Goal: Navigation & Orientation: Find specific page/section

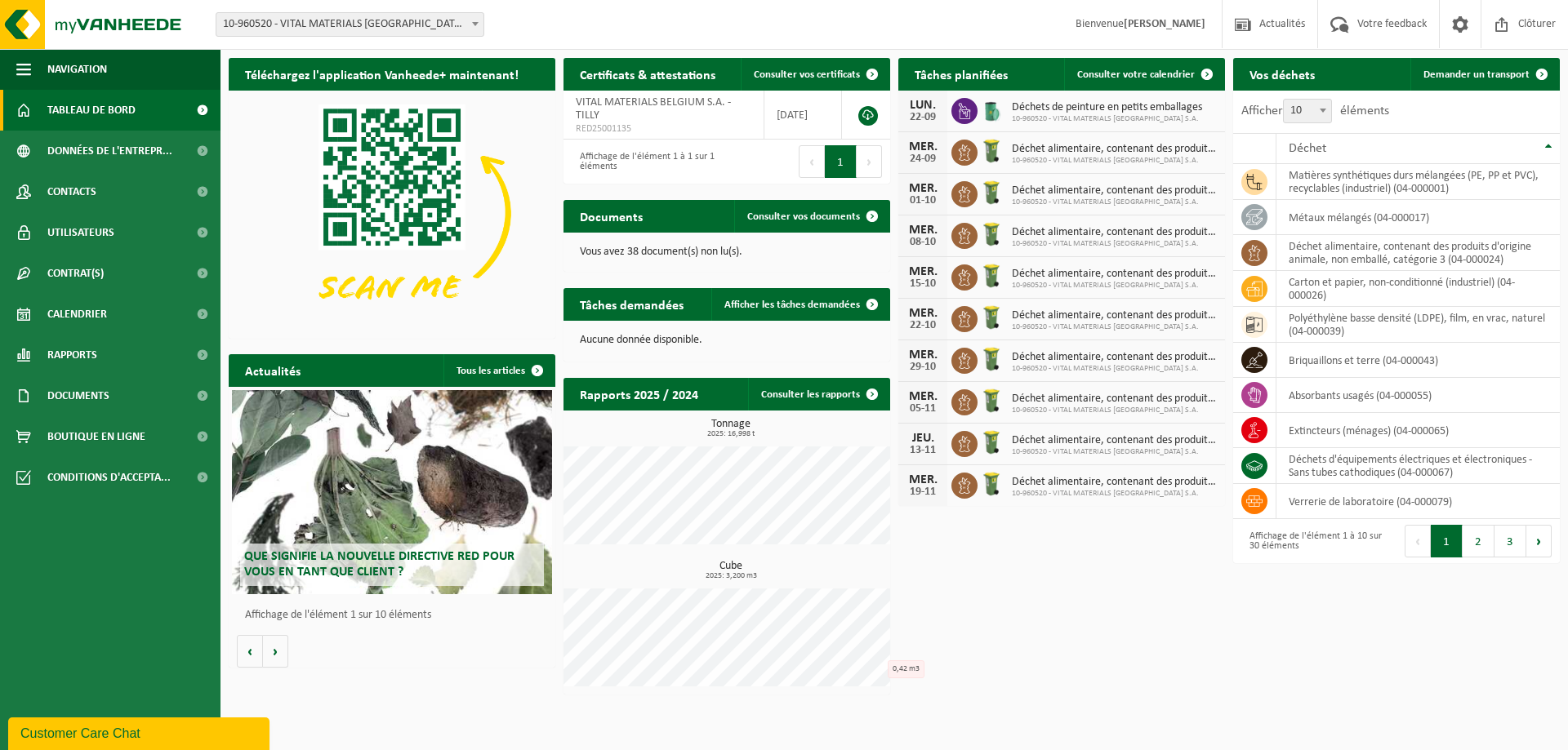
click at [1002, 662] on div "Téléchargez l'application Vanheede+ maintenant! Cachez Certificats & attestatio…" at bounding box center [894, 376] width 1339 height 653
click at [93, 107] on span "Tableau de bord" at bounding box center [92, 110] width 88 height 41
click at [124, 361] on link "Rapports" at bounding box center [110, 354] width 220 height 41
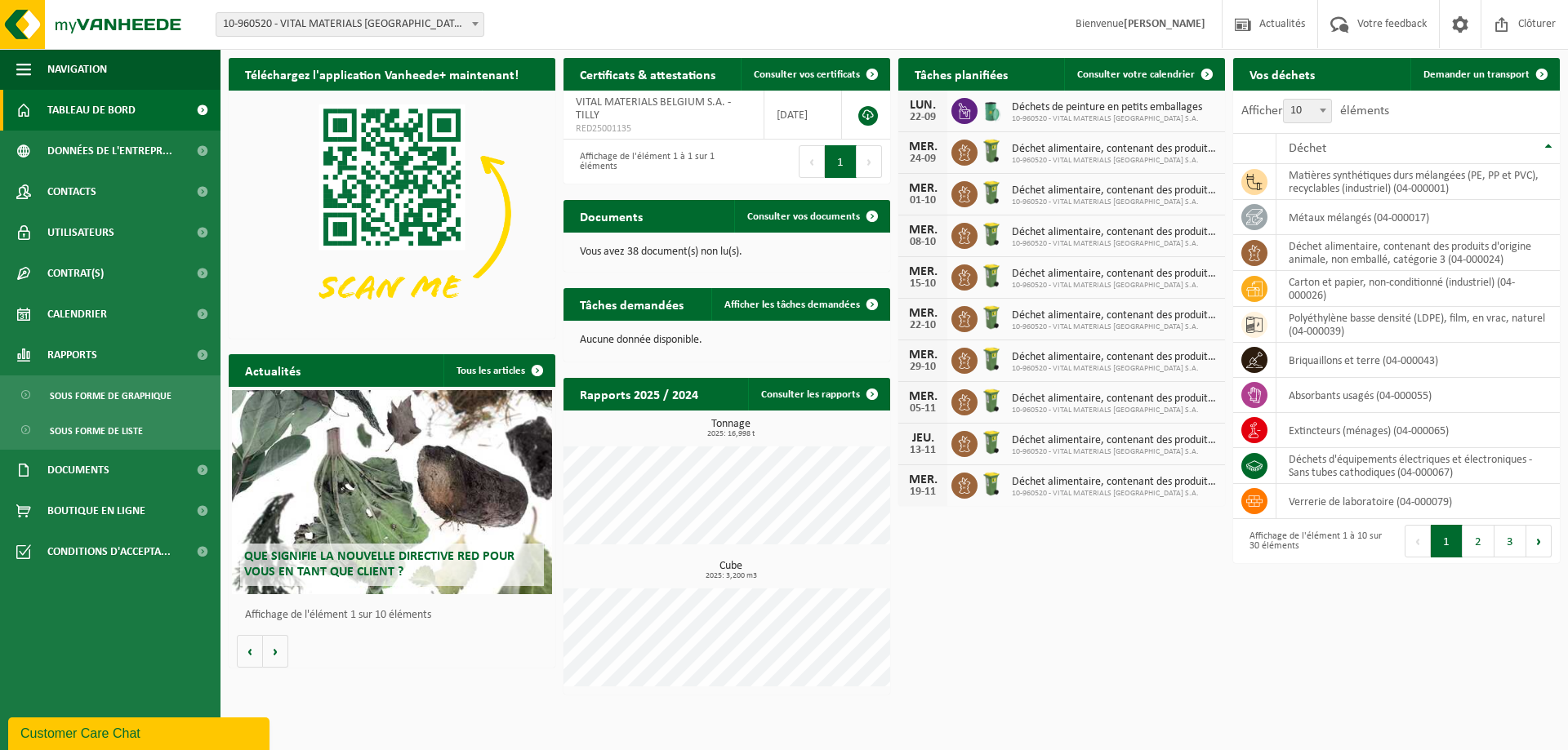
click at [1083, 611] on div "Téléchargez l'application Vanheede+ maintenant! Cachez Certificats & attestatio…" at bounding box center [894, 376] width 1339 height 653
click at [131, 91] on span "Tableau de bord" at bounding box center [92, 110] width 88 height 41
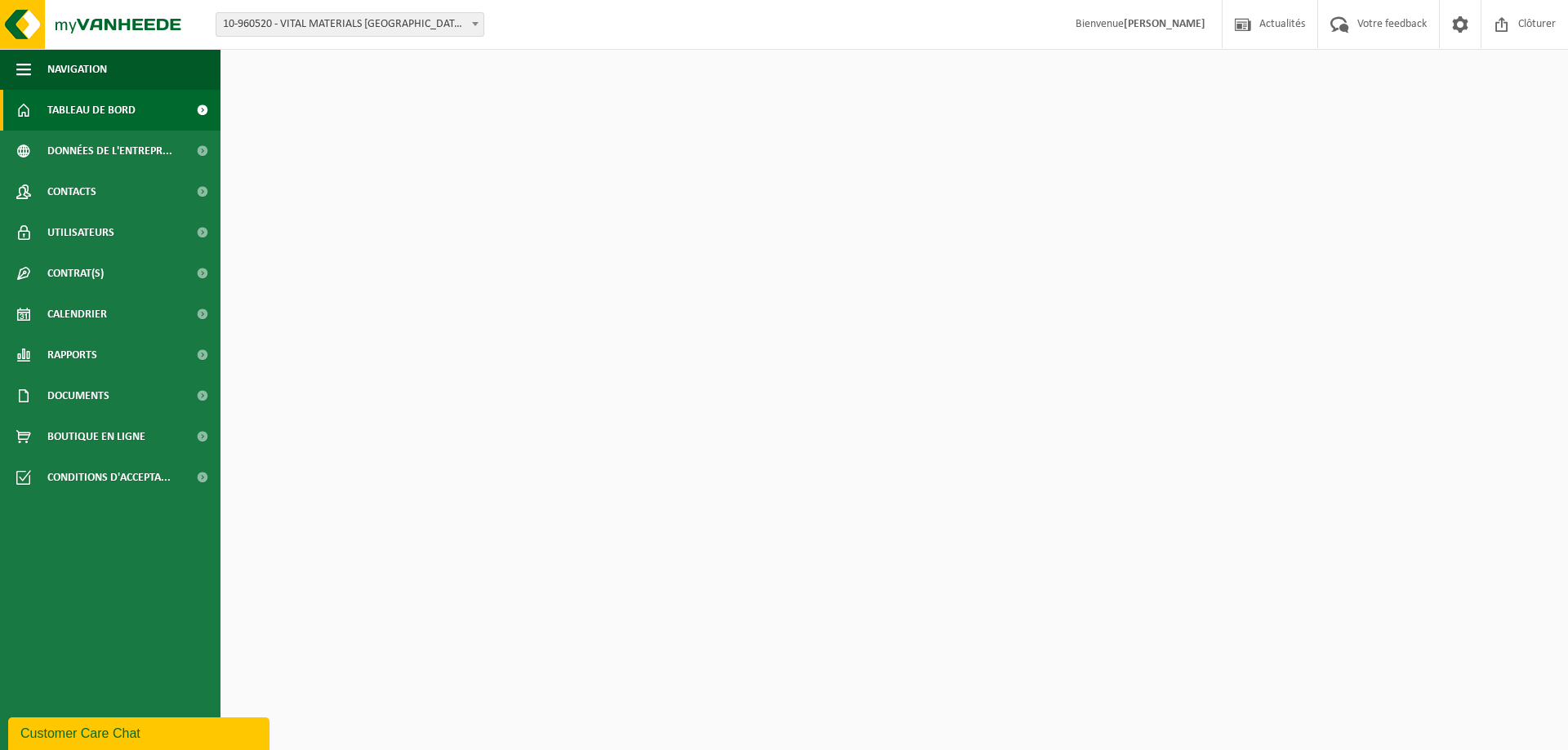
click at [181, 115] on link "Tableau de bord" at bounding box center [110, 110] width 220 height 41
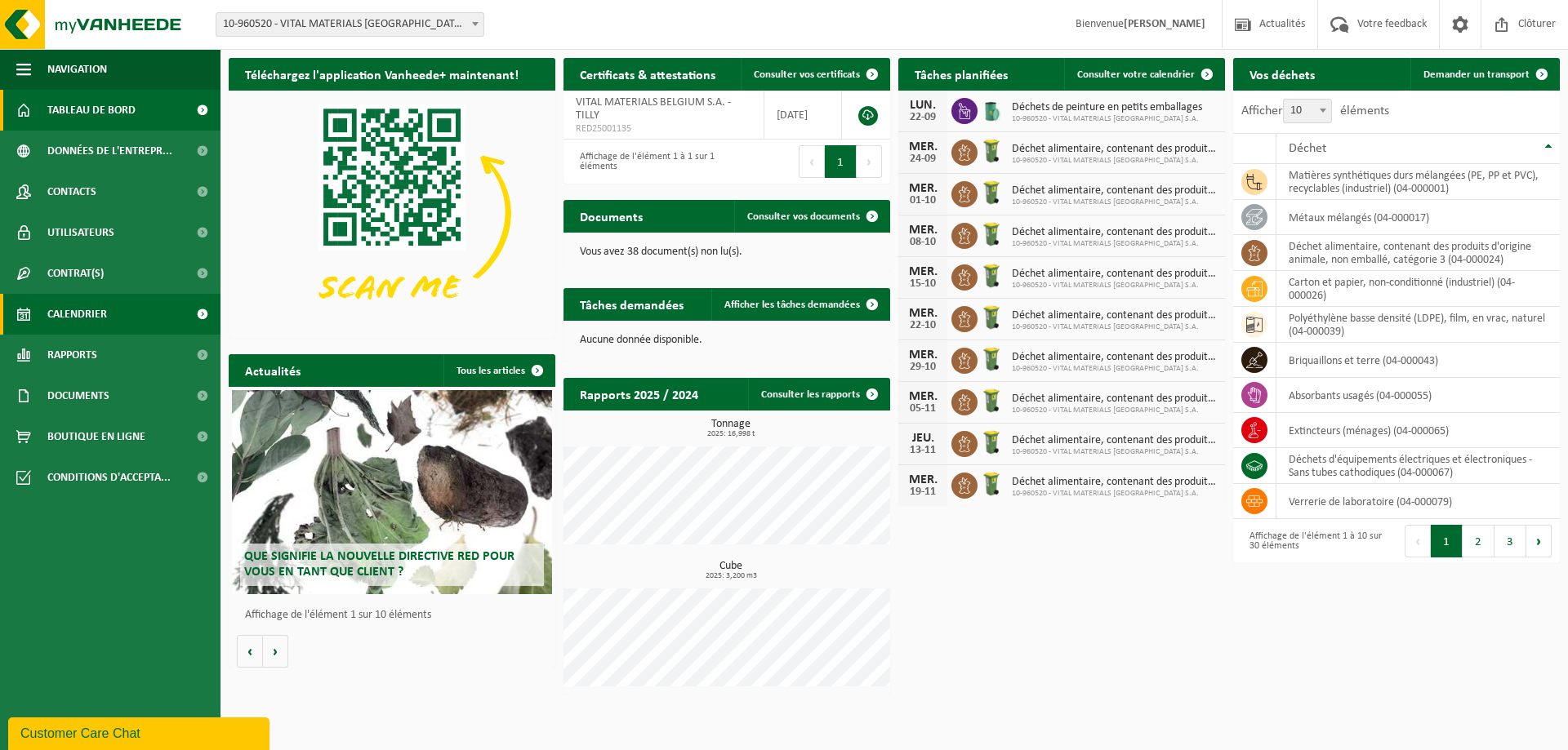
click at [57, 318] on span "Calendrier" at bounding box center [77, 313] width 60 height 41
